Goal: Information Seeking & Learning: Learn about a topic

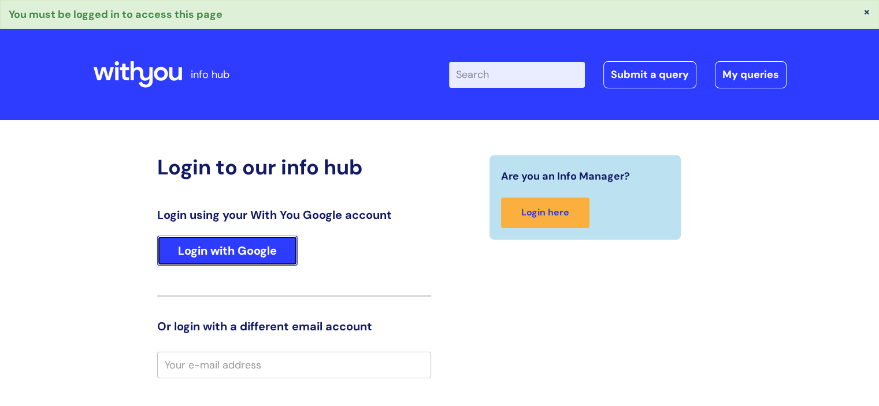
click at [292, 241] on link "Login with Google" at bounding box center [227, 251] width 140 height 30
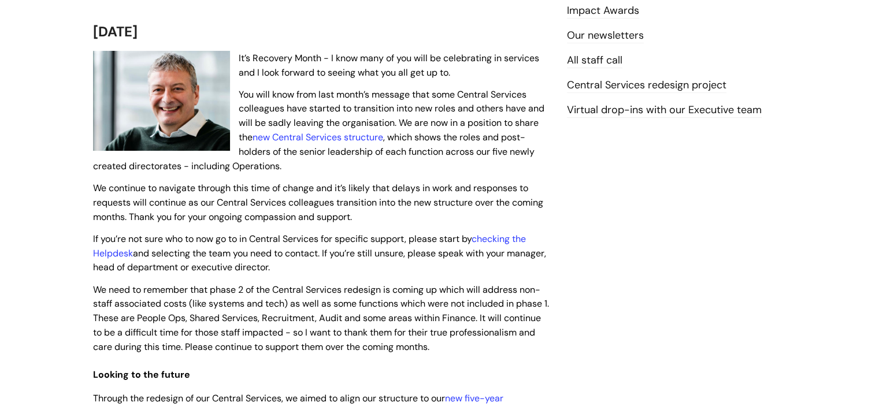
scroll to position [231, 0]
click at [328, 135] on link "new Central Services structure" at bounding box center [317, 137] width 131 height 12
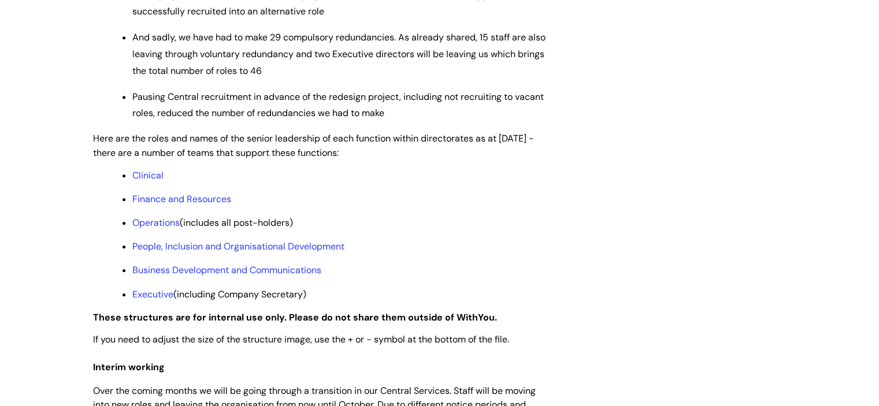
scroll to position [855, 0]
click at [226, 158] on span "Here are the roles and names of the senior leadership of each function within d…" at bounding box center [313, 144] width 441 height 27
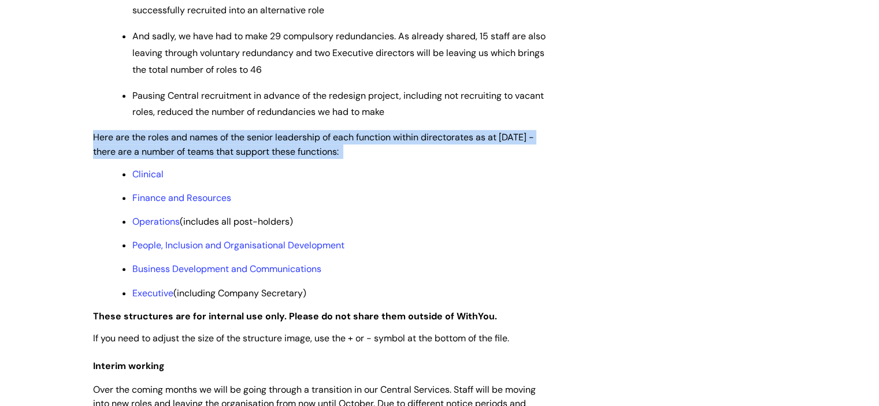
click at [226, 158] on span "Here are the roles and names of the senior leadership of each function within d…" at bounding box center [313, 144] width 441 height 27
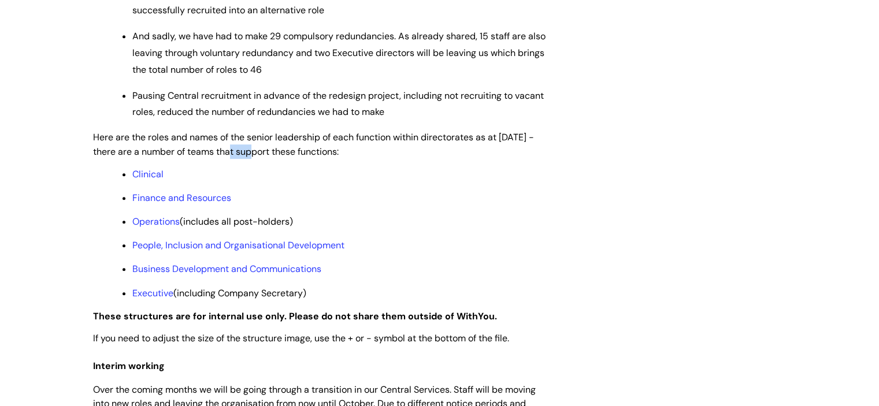
click at [226, 158] on span "Here are the roles and names of the senior leadership of each function within d…" at bounding box center [313, 144] width 441 height 27
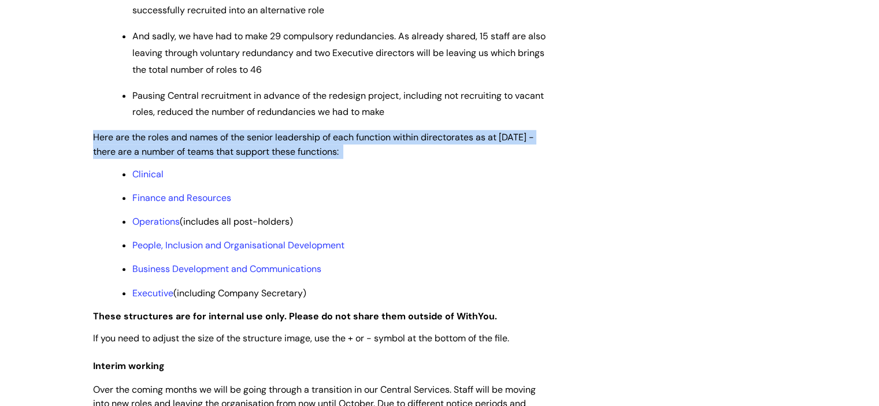
click at [226, 158] on span "Here are the roles and names of the senior leadership of each function within d…" at bounding box center [313, 144] width 441 height 27
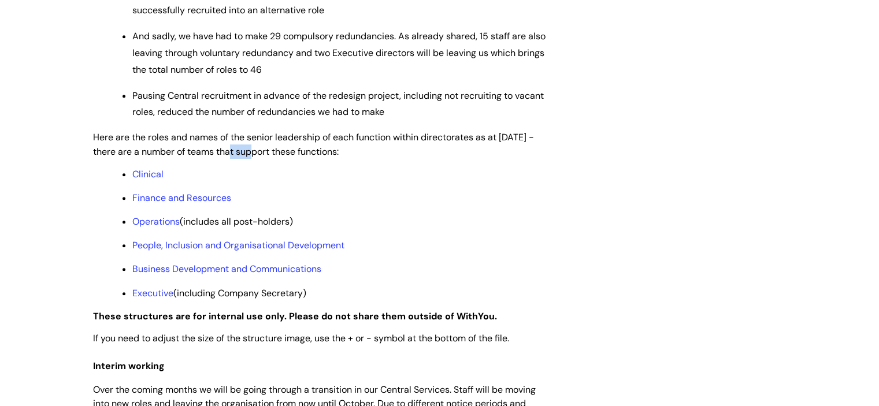
click at [226, 158] on span "Here are the roles and names of the senior leadership of each function within d…" at bounding box center [313, 144] width 441 height 27
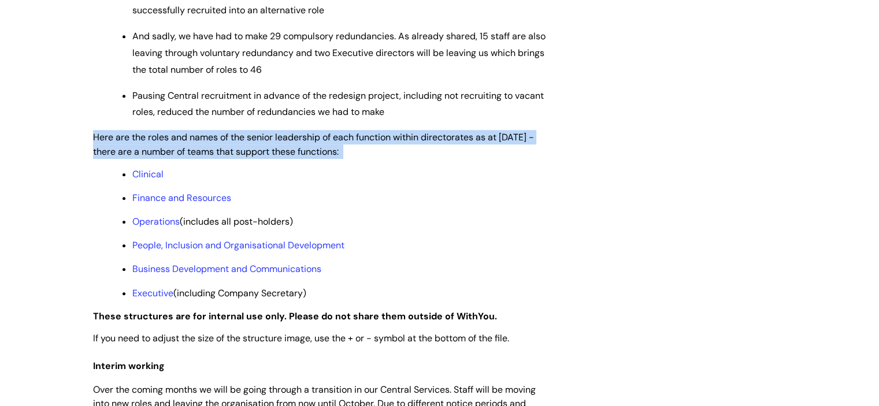
click at [226, 158] on span "Here are the roles and names of the senior leadership of each function within d…" at bounding box center [313, 144] width 441 height 27
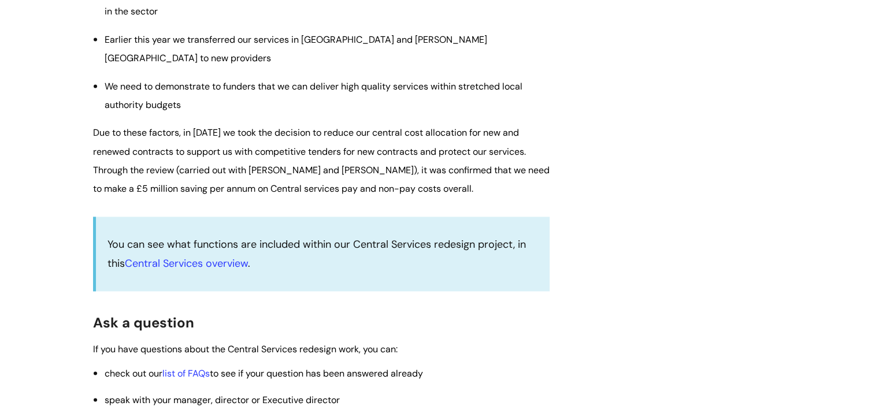
scroll to position [1664, 0]
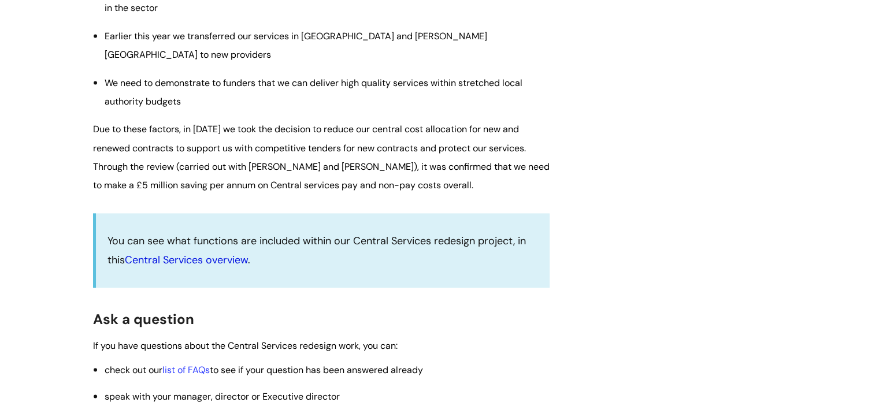
click at [178, 267] on link "Central Services overview" at bounding box center [186, 260] width 123 height 14
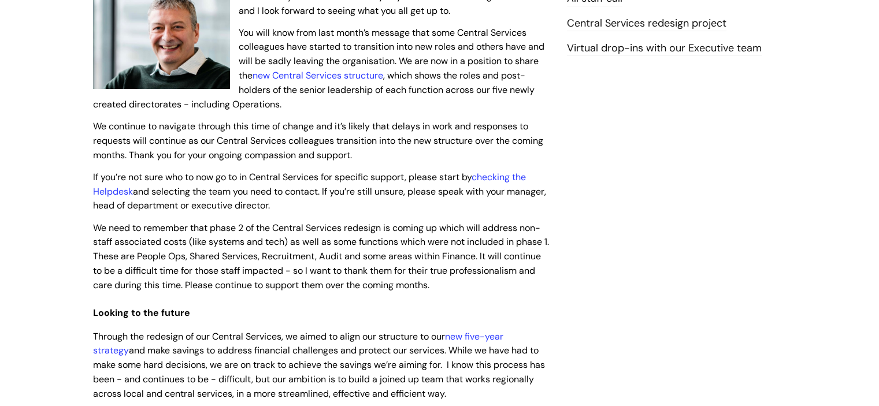
scroll to position [300, 0]
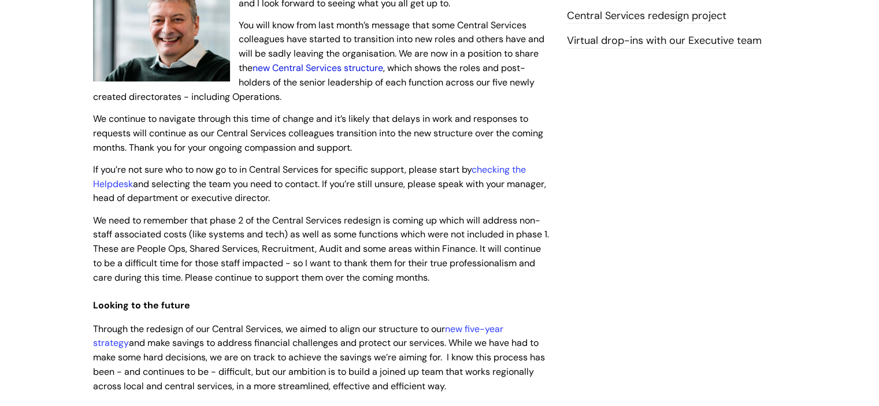
click at [317, 68] on link "new Central Services structure" at bounding box center [317, 68] width 131 height 12
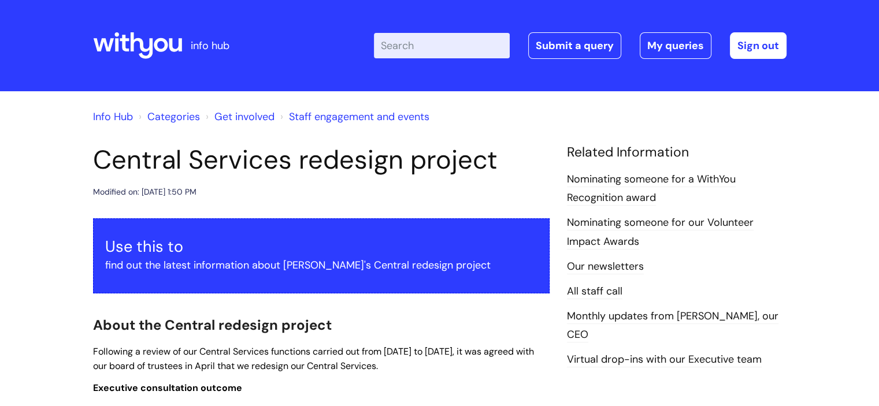
click at [278, 180] on header "Central Services redesign project Modified on: Mon, 1 Sep, 2025 at 1:50 PM" at bounding box center [321, 171] width 456 height 55
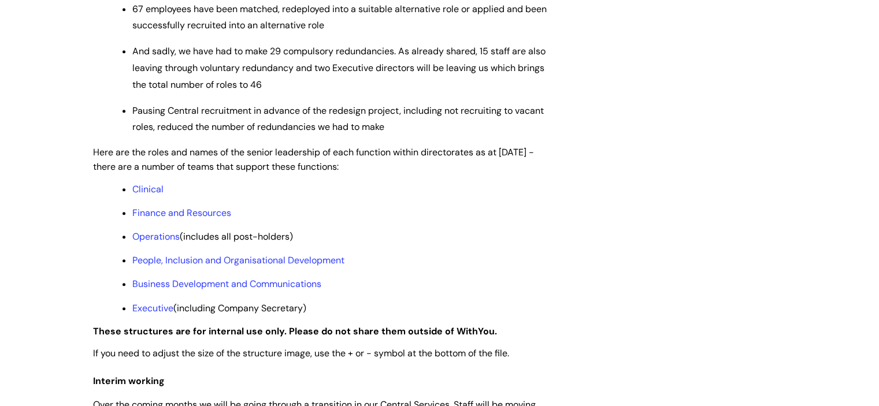
scroll to position [855, 0]
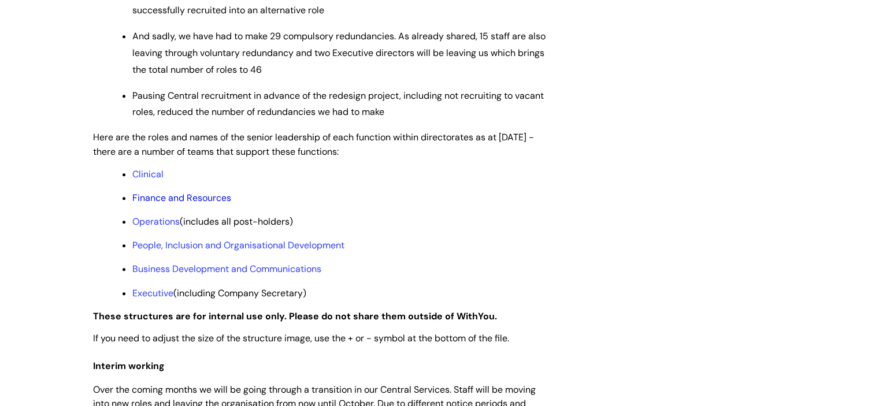
click at [163, 204] on link "Finance and Resources" at bounding box center [181, 198] width 99 height 12
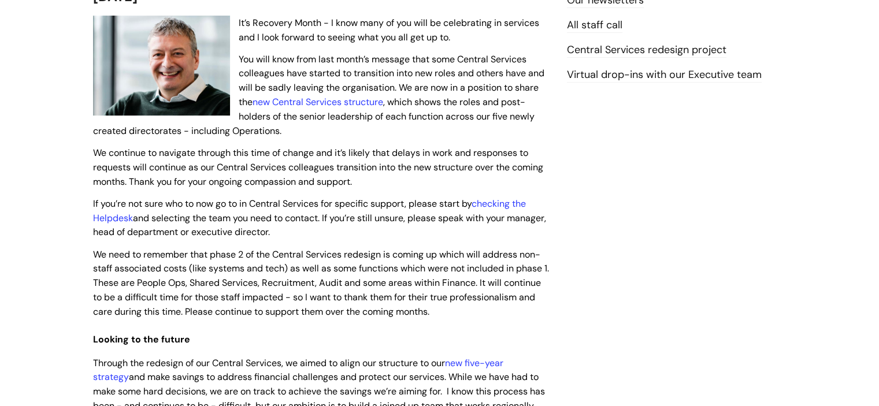
scroll to position [185, 0]
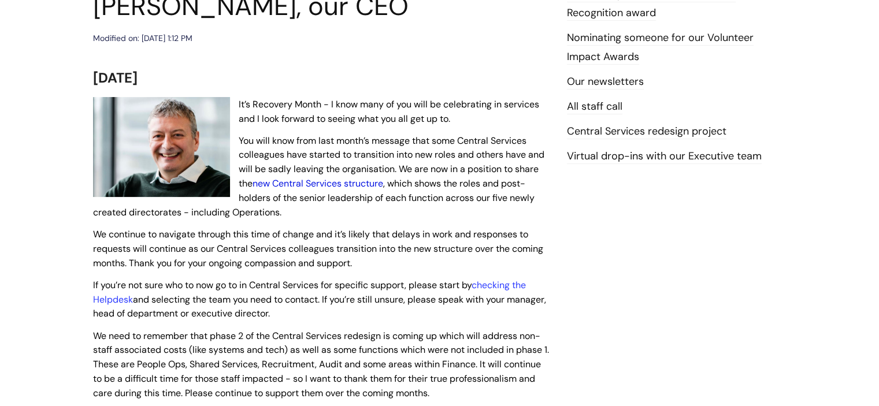
click at [295, 182] on link "new Central Services structure" at bounding box center [317, 183] width 131 height 12
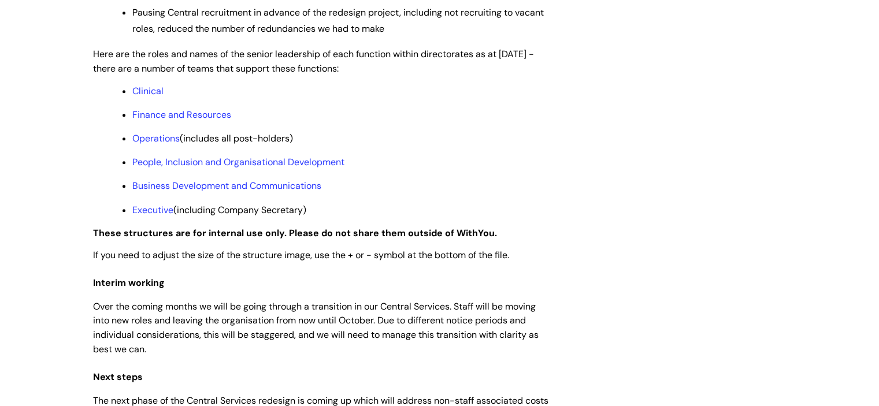
scroll to position [947, 0]
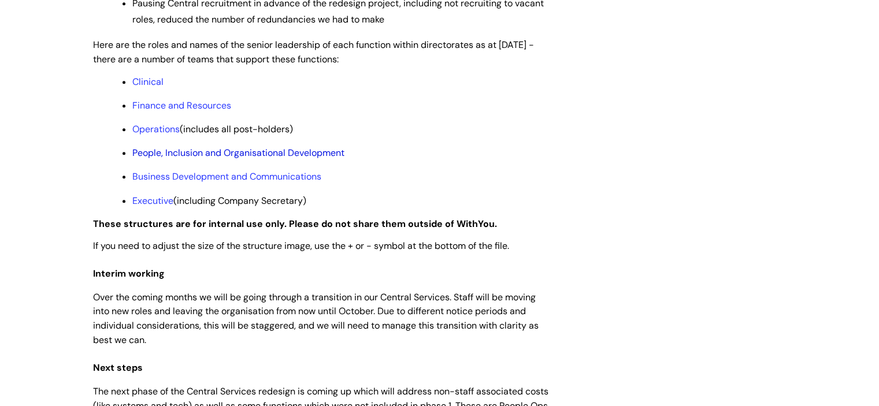
click at [176, 159] on link "People, Inclusion and Organisational Development" at bounding box center [238, 153] width 212 height 12
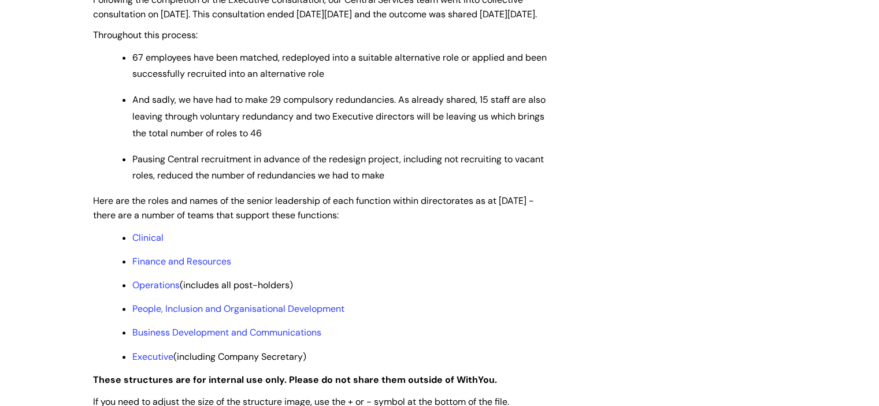
scroll to position [832, 0]
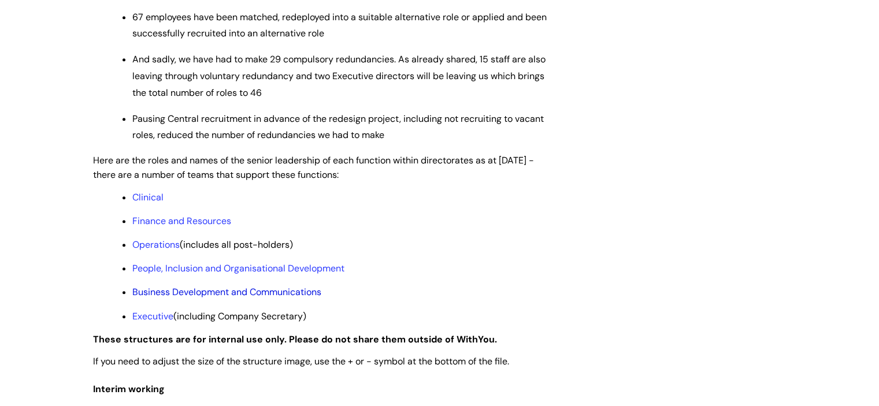
click at [295, 298] on link "Business Development and Communications" at bounding box center [226, 292] width 189 height 12
